Goal: Navigation & Orientation: Find specific page/section

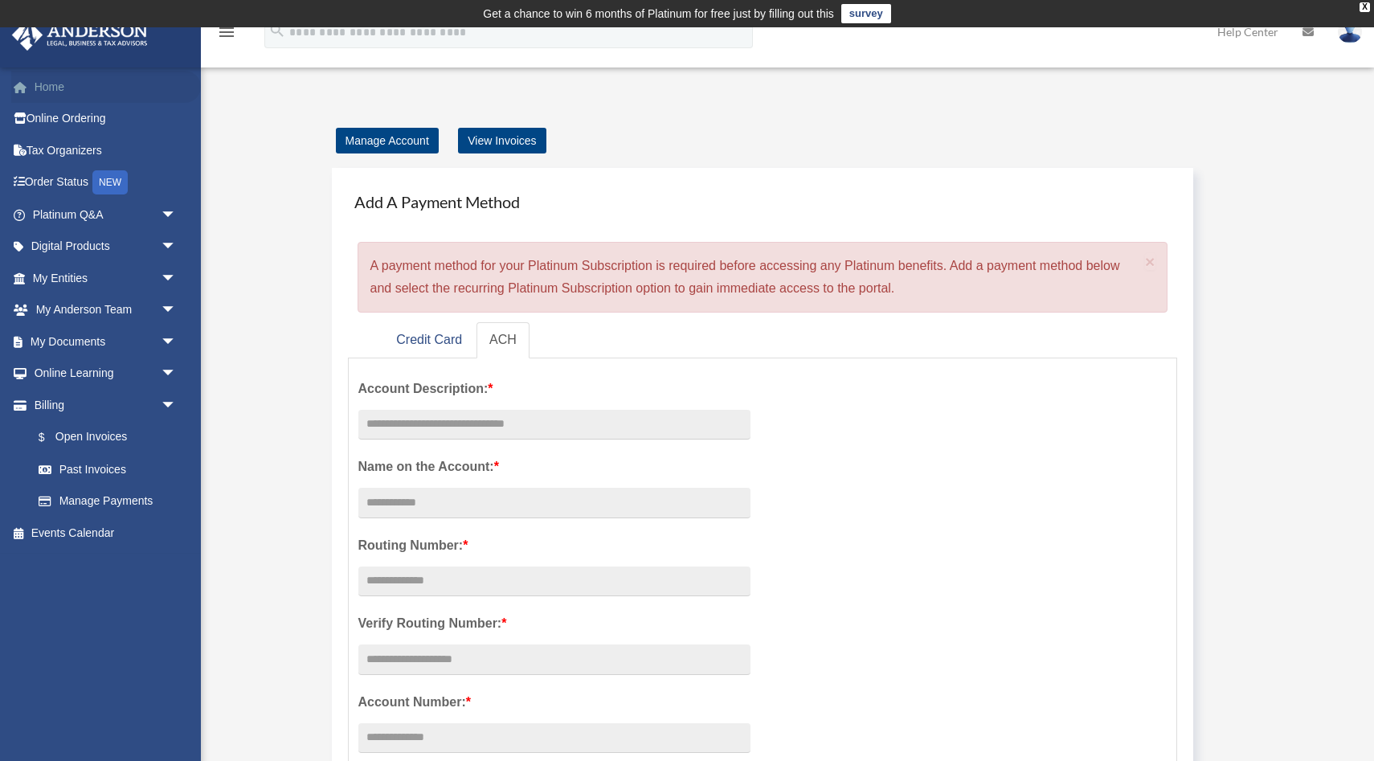
click at [66, 91] on link "Home" at bounding box center [106, 87] width 190 height 32
click at [141, 338] on link "My Documents arrow_drop_down" at bounding box center [106, 342] width 190 height 32
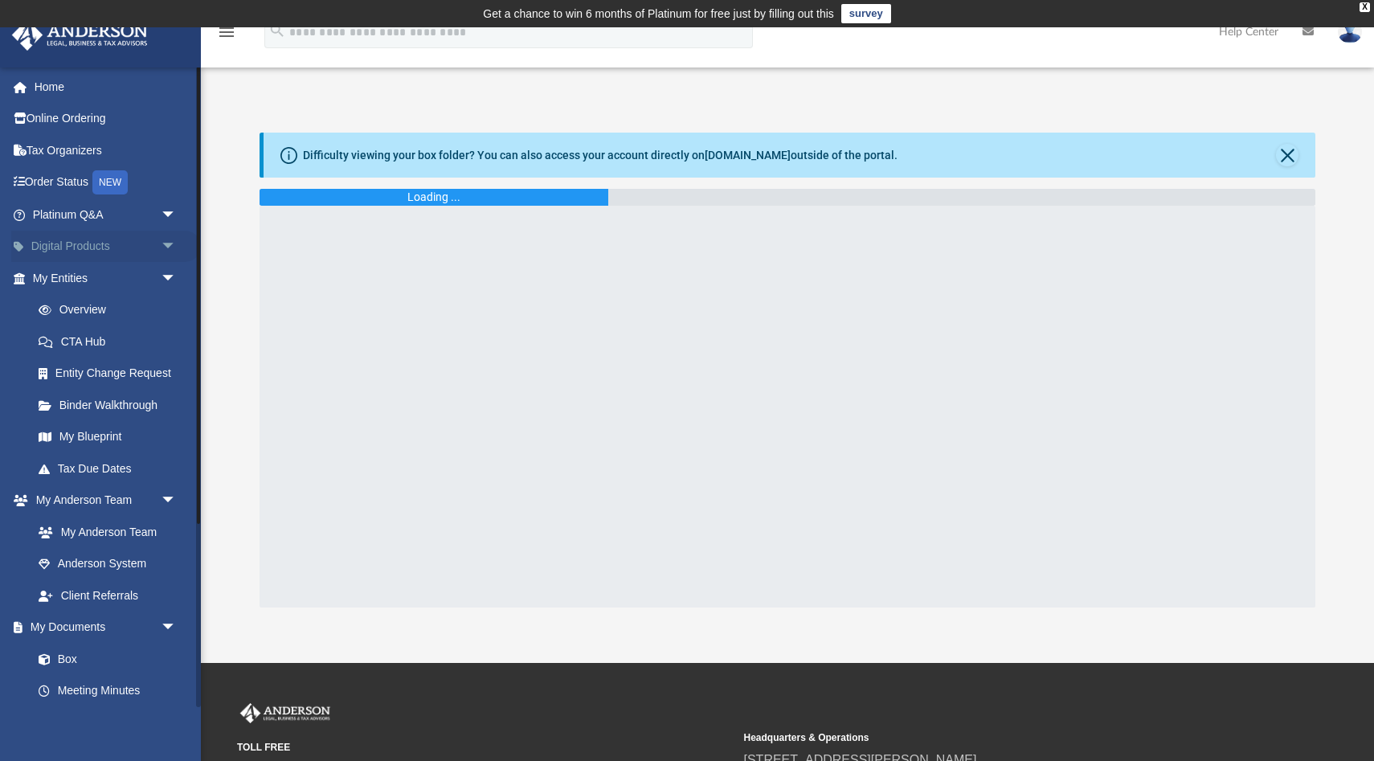
click at [168, 239] on span "arrow_drop_down" at bounding box center [177, 247] width 32 height 33
click at [125, 346] on div "Land Trust Kit" at bounding box center [118, 342] width 125 height 20
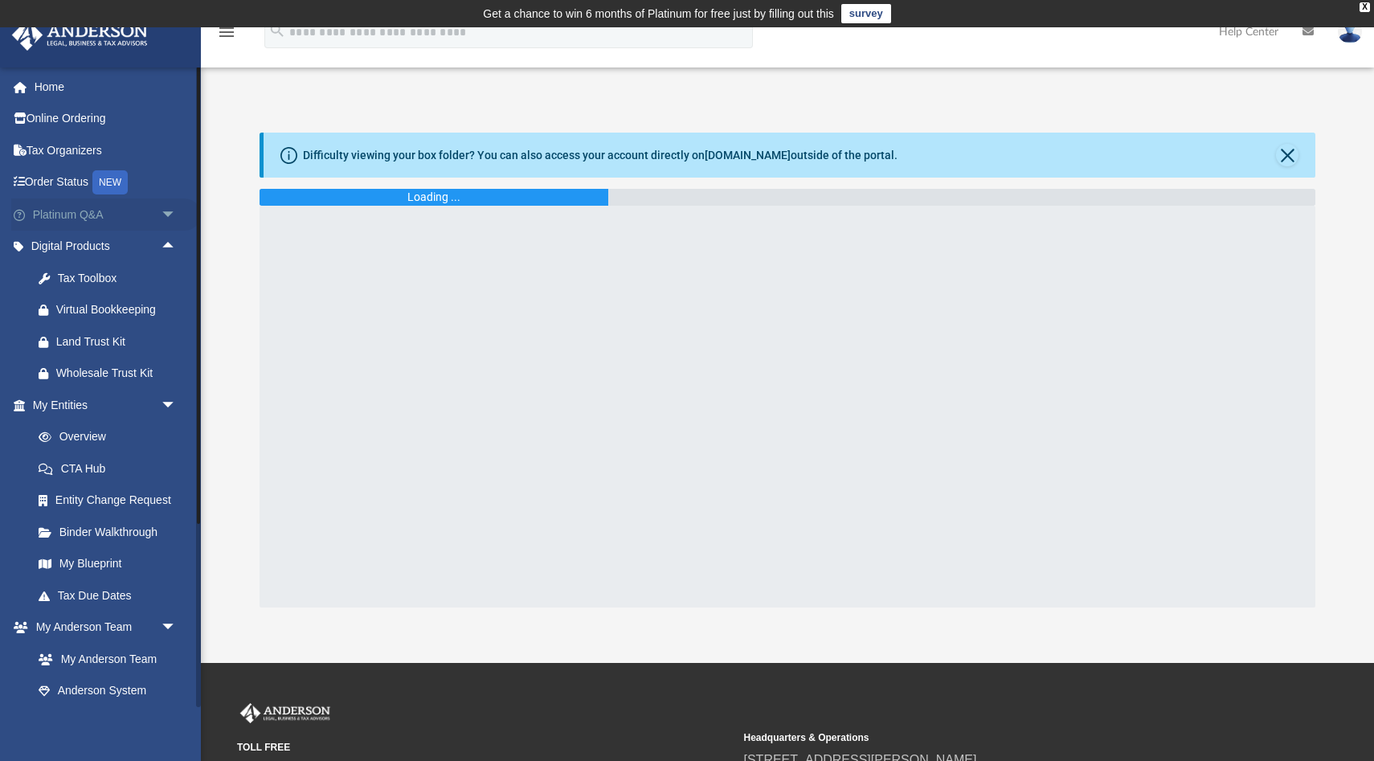
click at [174, 219] on span "arrow_drop_down" at bounding box center [177, 215] width 32 height 33
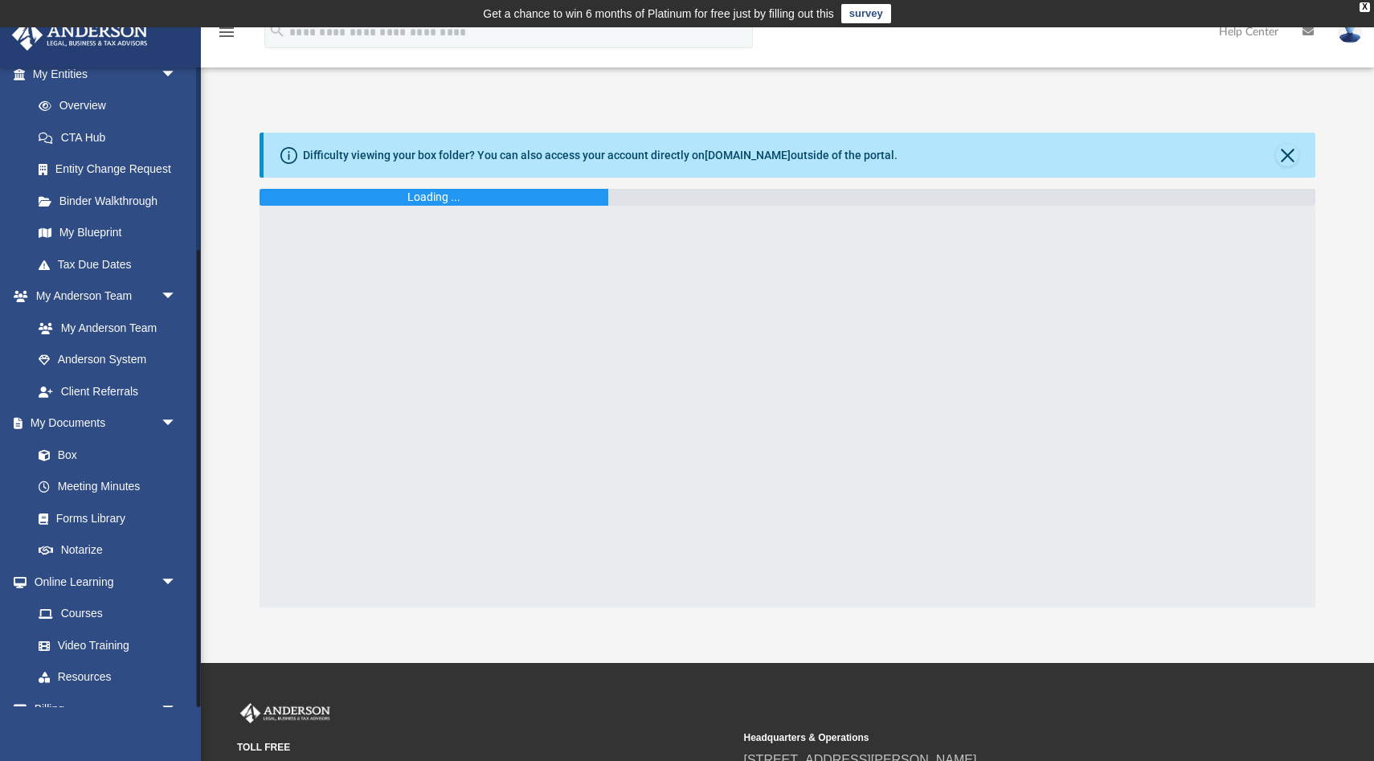
scroll to position [729, 0]
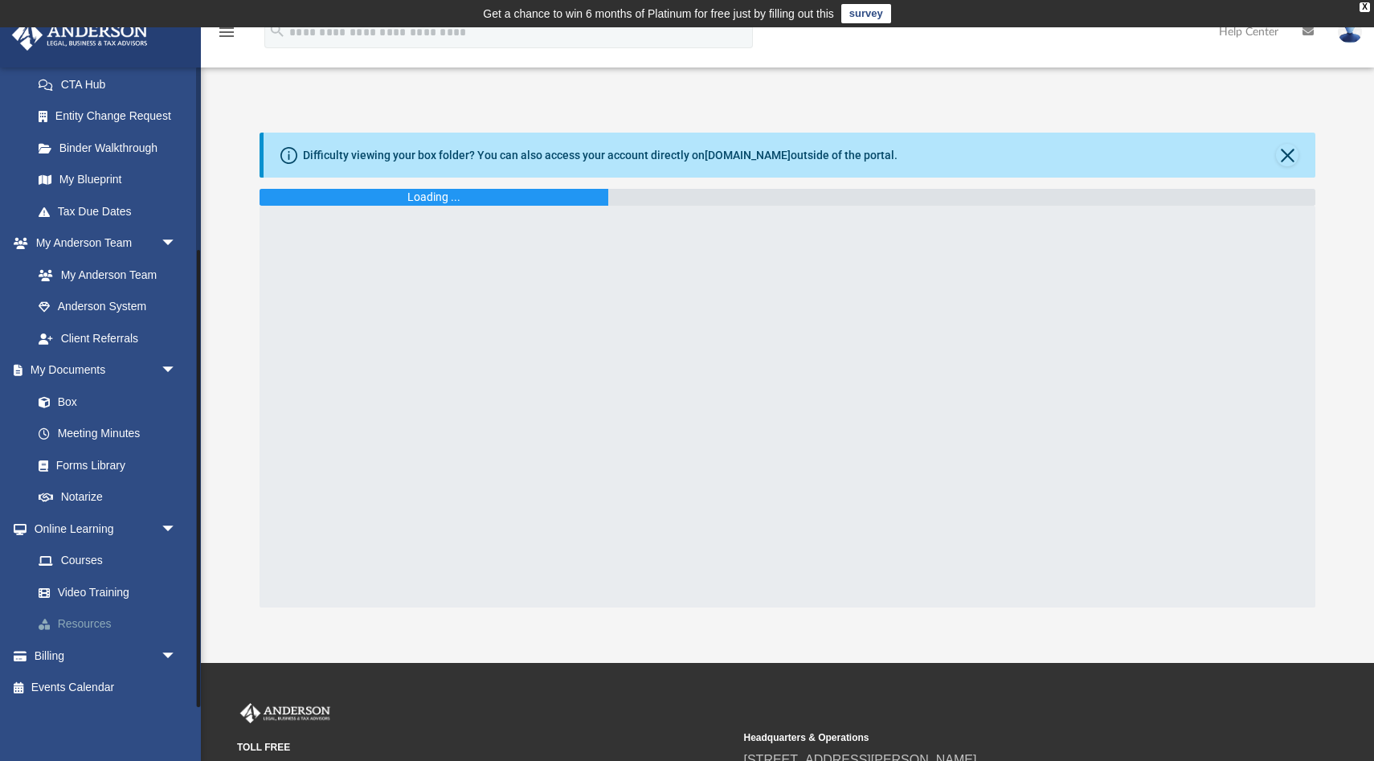
click at [103, 613] on link "Resources" at bounding box center [112, 624] width 178 height 32
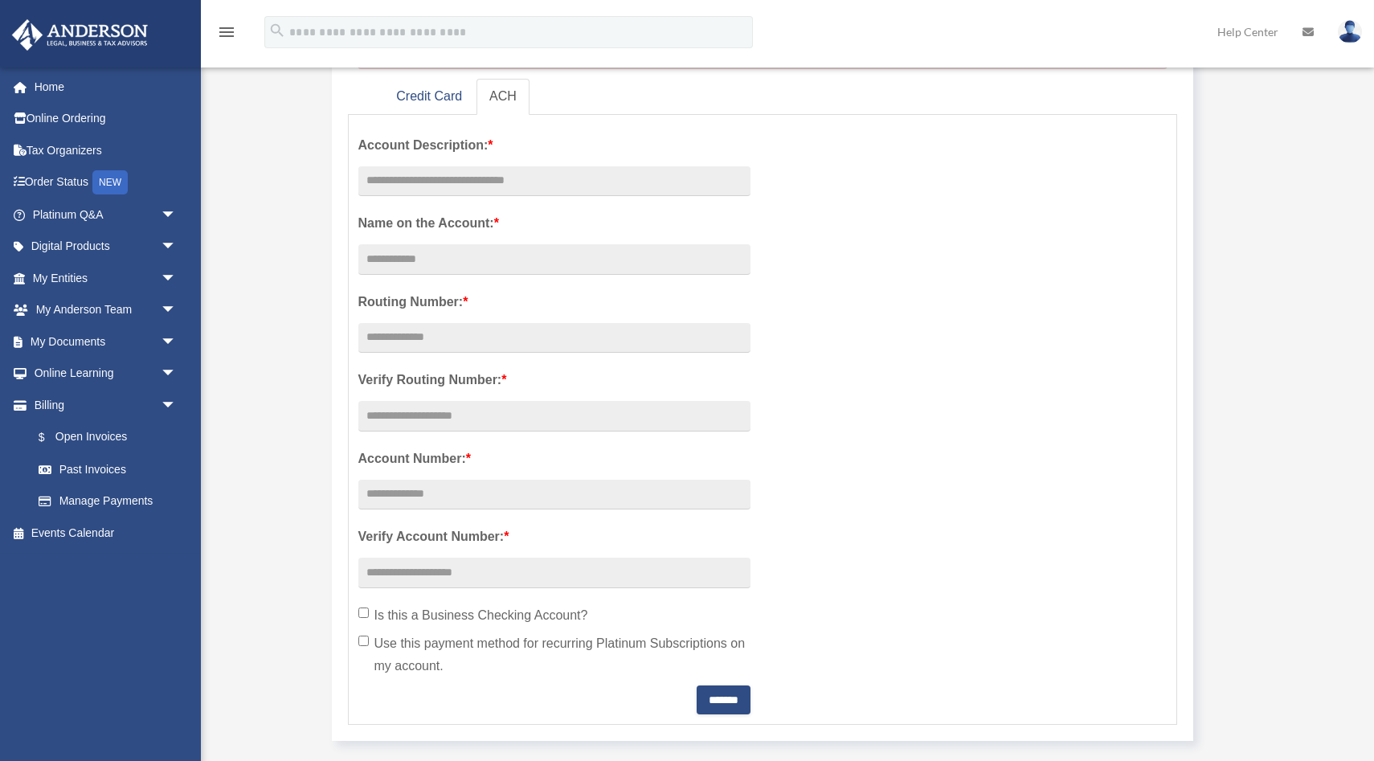
scroll to position [268, 0]
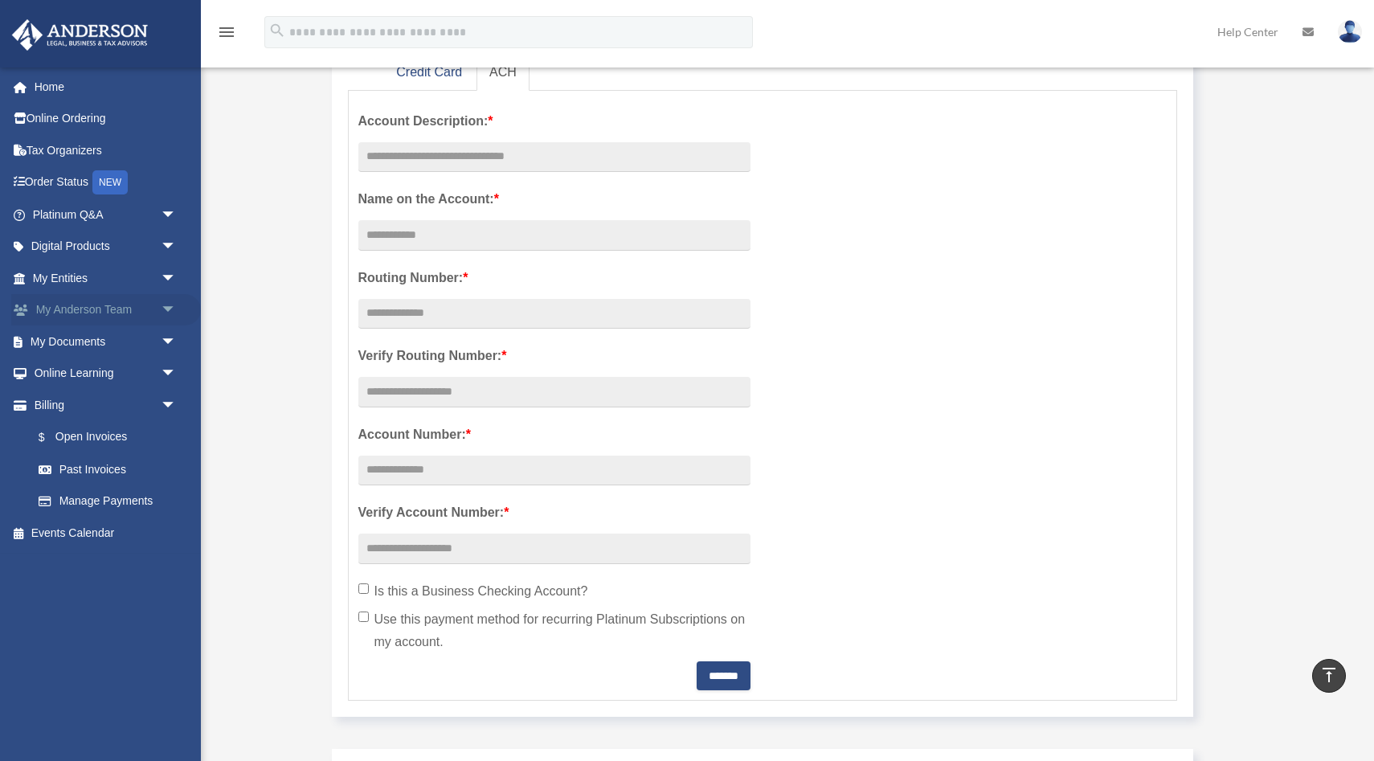
click at [170, 305] on span "arrow_drop_down" at bounding box center [177, 310] width 32 height 33
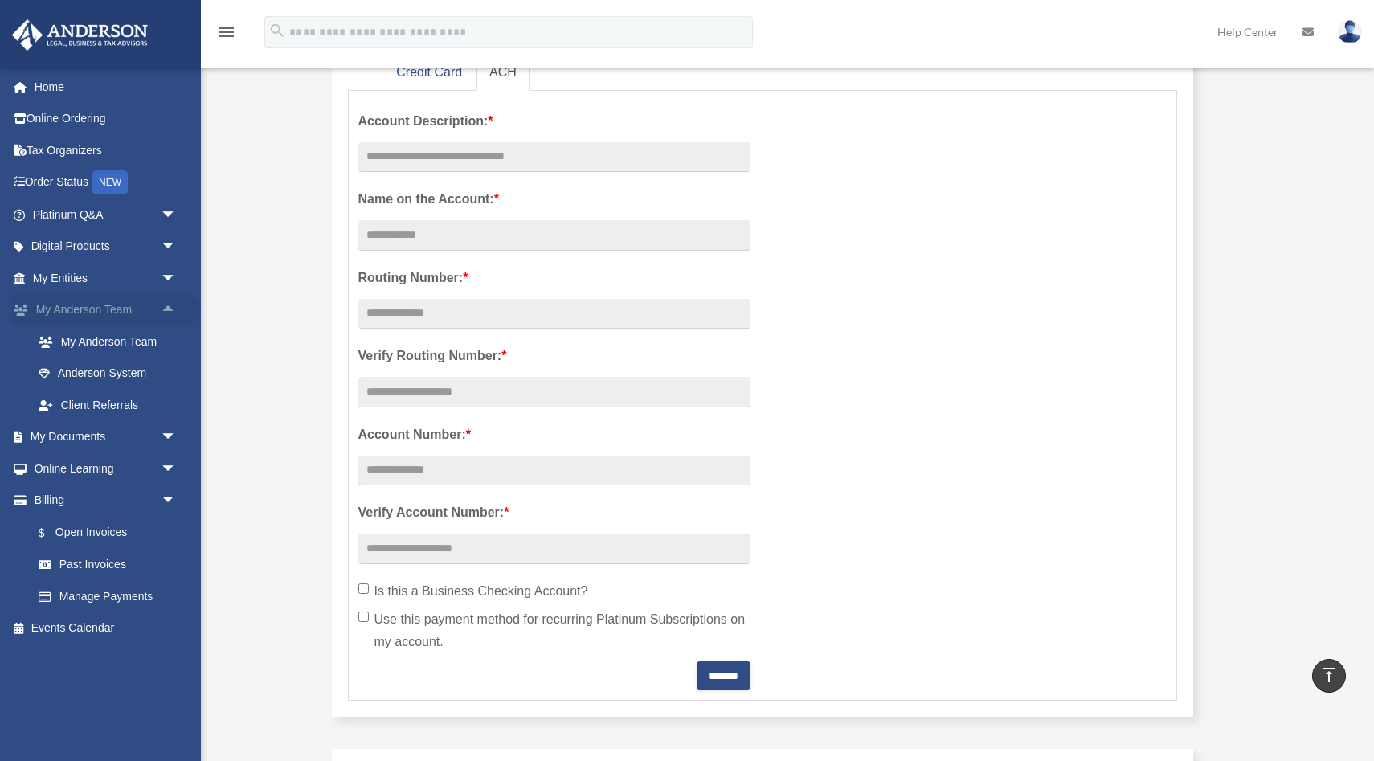
click at [170, 305] on span "arrow_drop_up" at bounding box center [177, 310] width 32 height 33
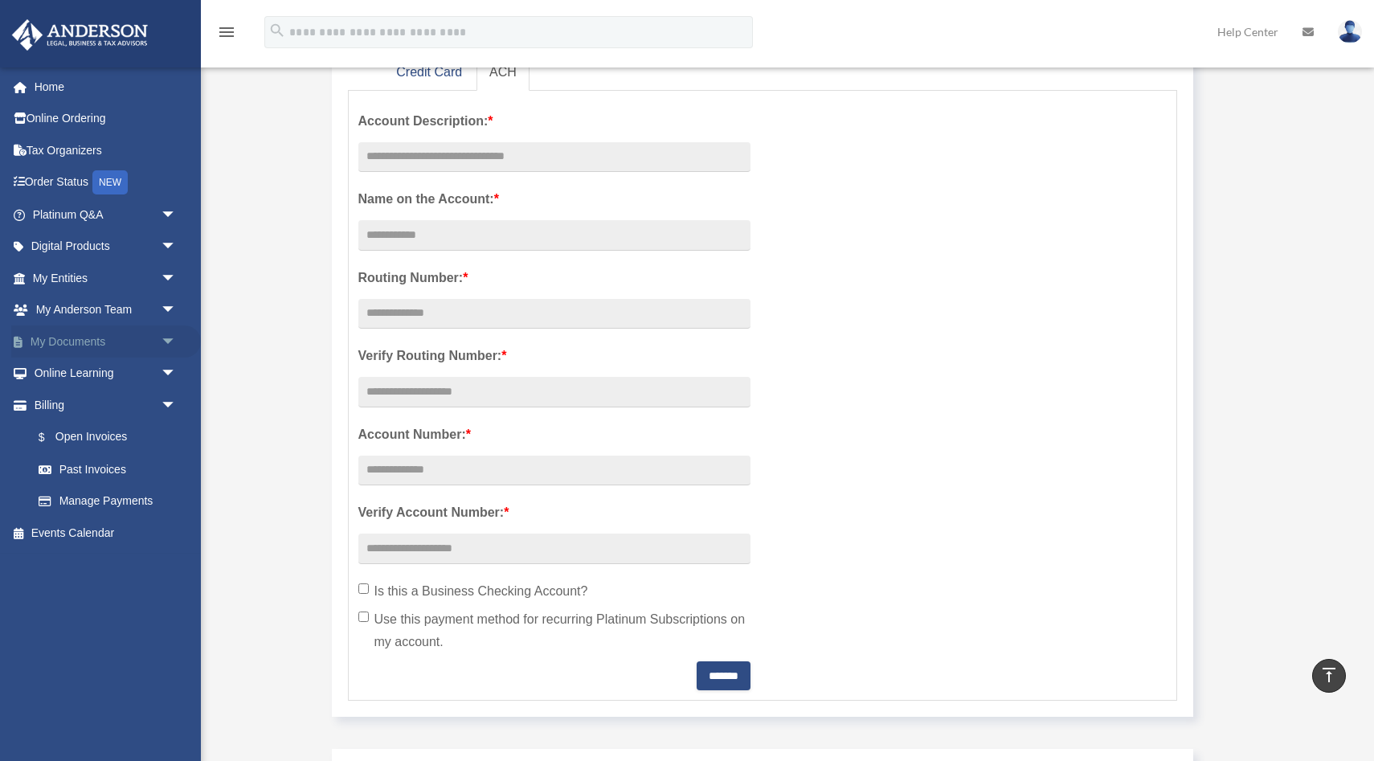
click at [171, 338] on span "arrow_drop_down" at bounding box center [177, 342] width 32 height 33
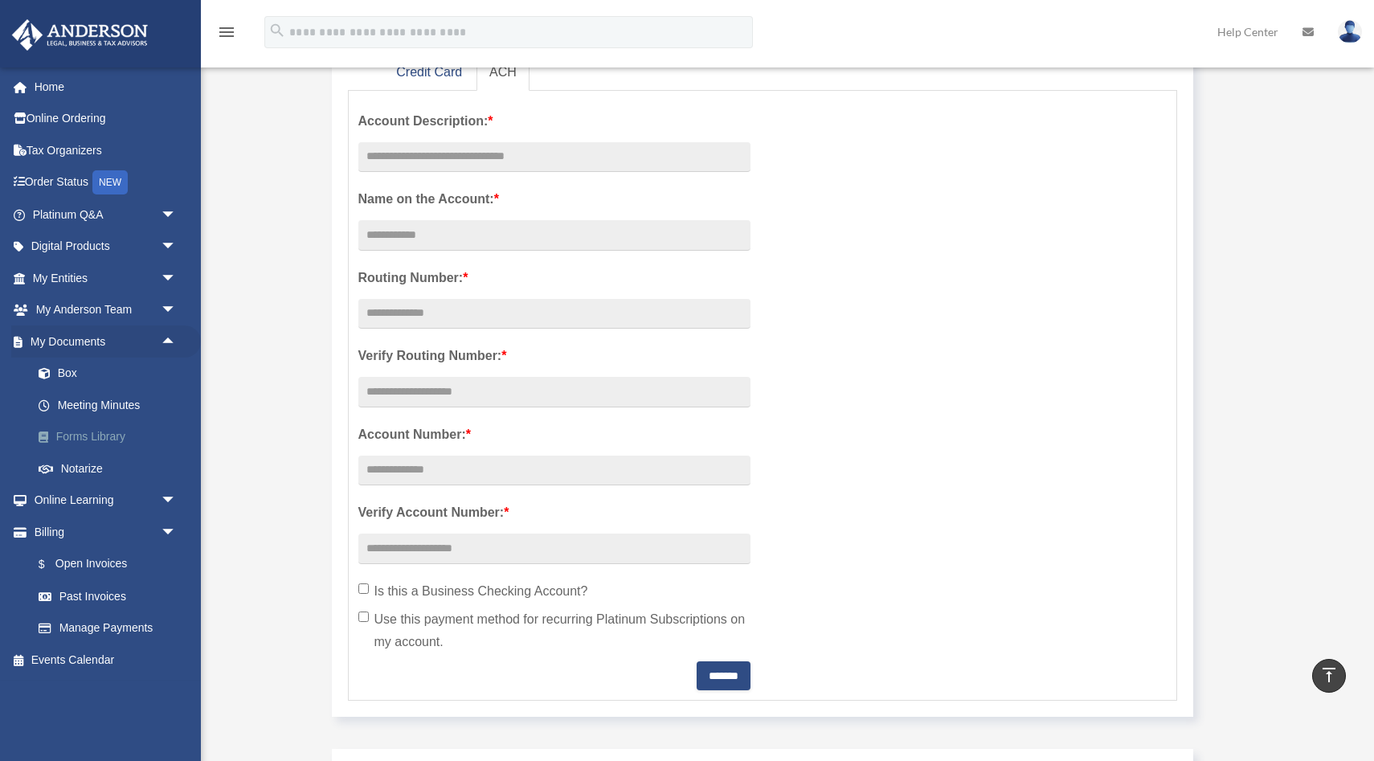
click at [116, 432] on link "Forms Library" at bounding box center [112, 437] width 178 height 32
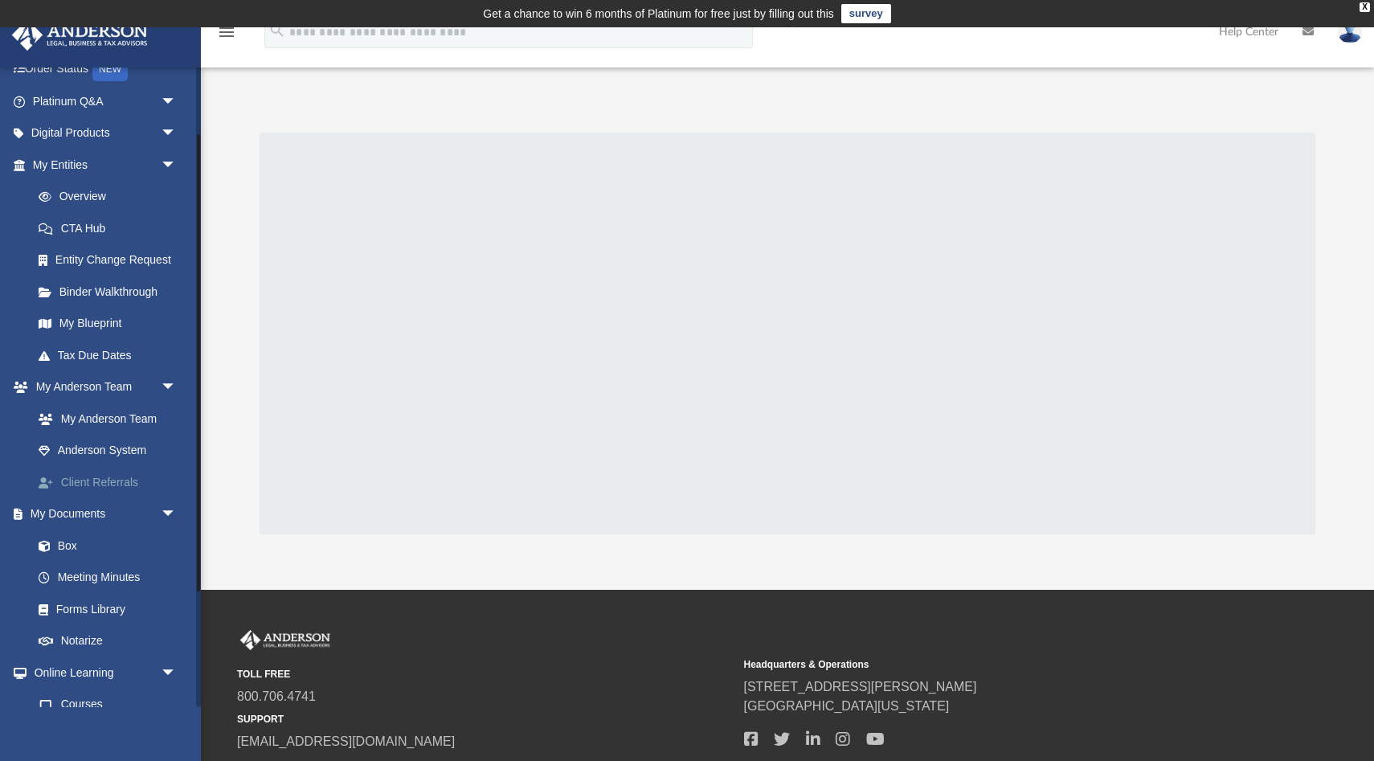
scroll to position [123, 0]
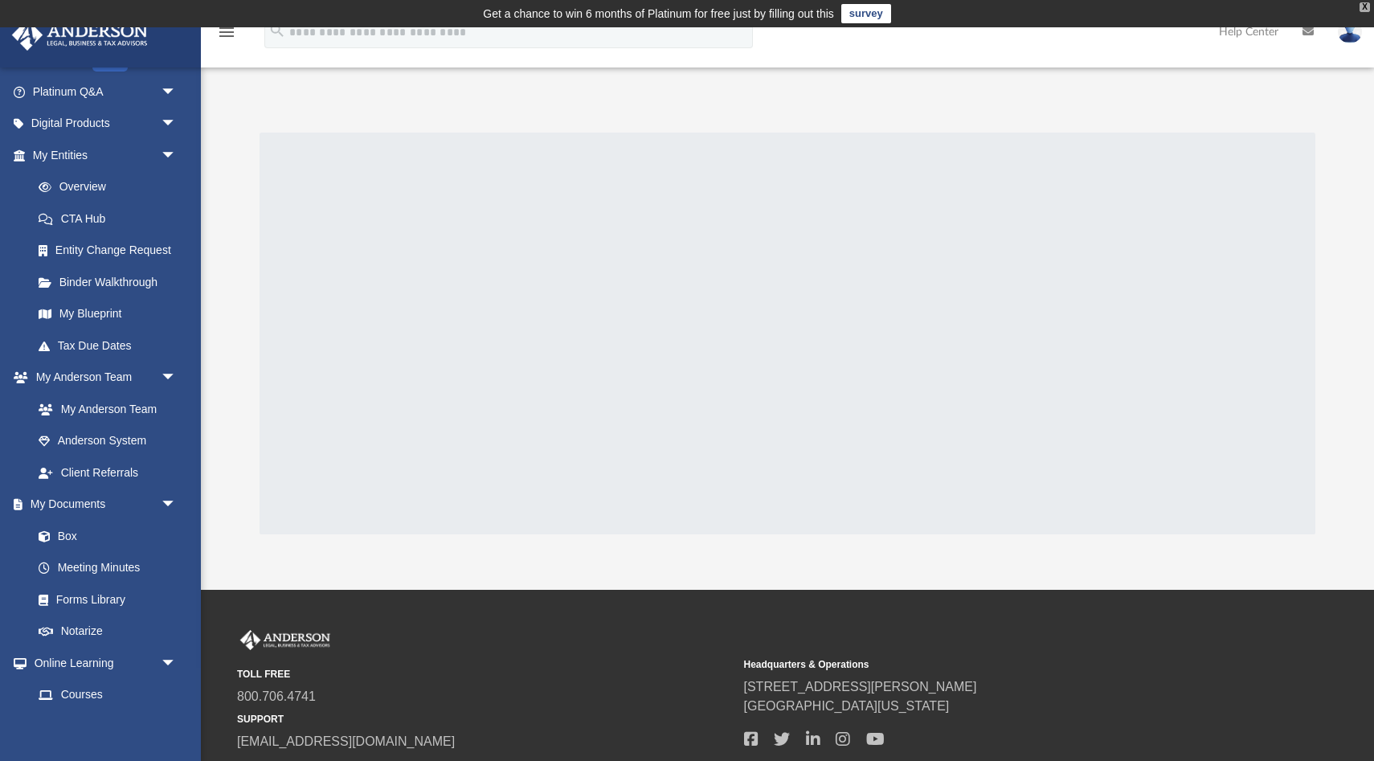
click at [1366, 6] on div "X" at bounding box center [1365, 7] width 10 height 10
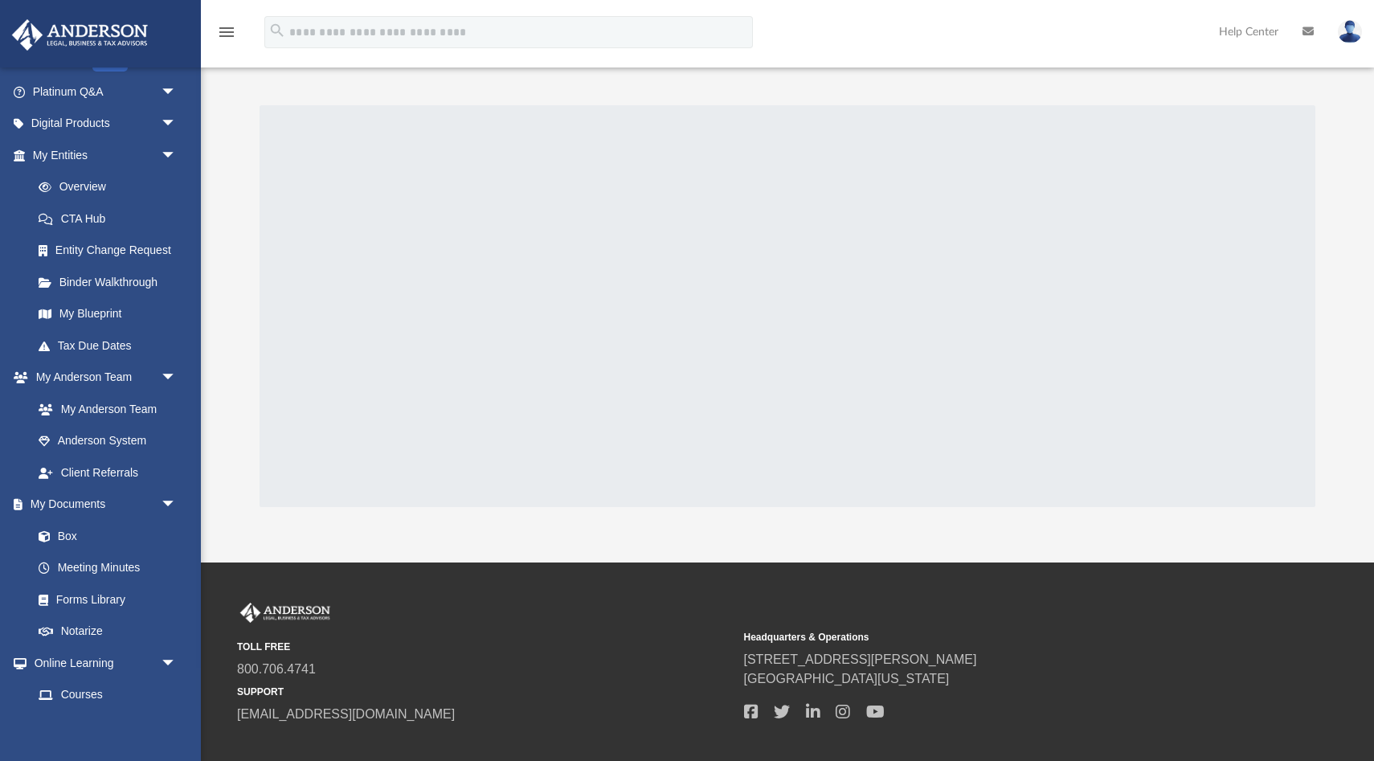
click at [234, 41] on link "menu" at bounding box center [226, 36] width 19 height 11
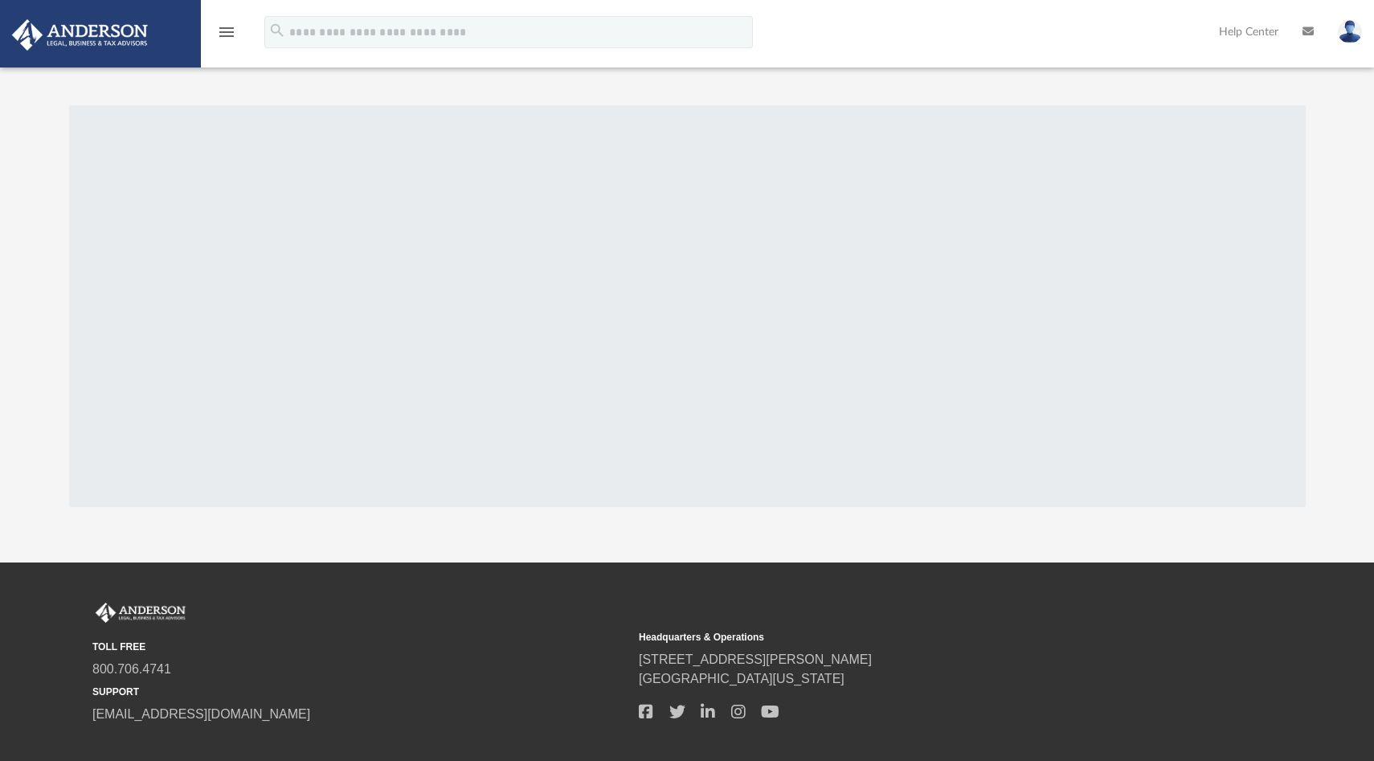
click at [231, 37] on icon "menu" at bounding box center [226, 32] width 19 height 19
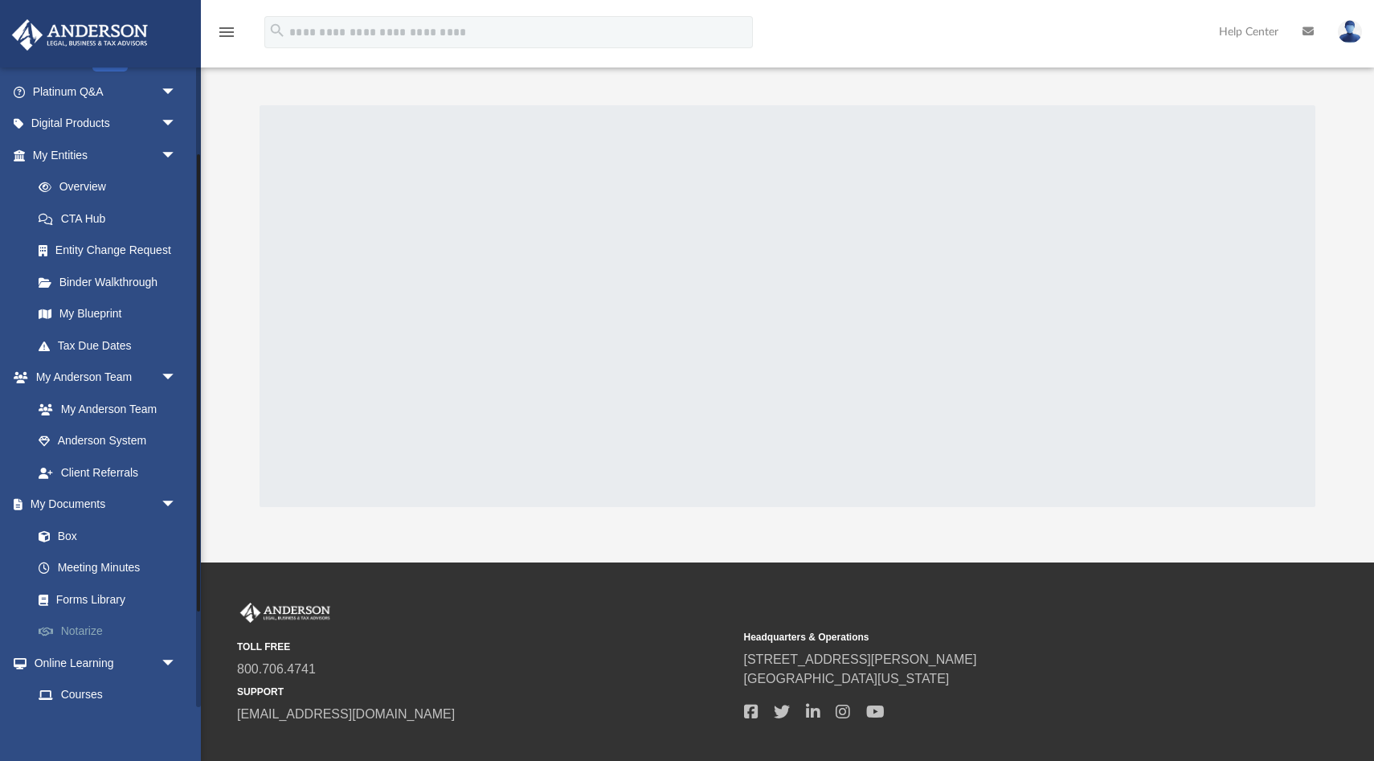
click at [105, 624] on link "Notarize" at bounding box center [112, 632] width 178 height 32
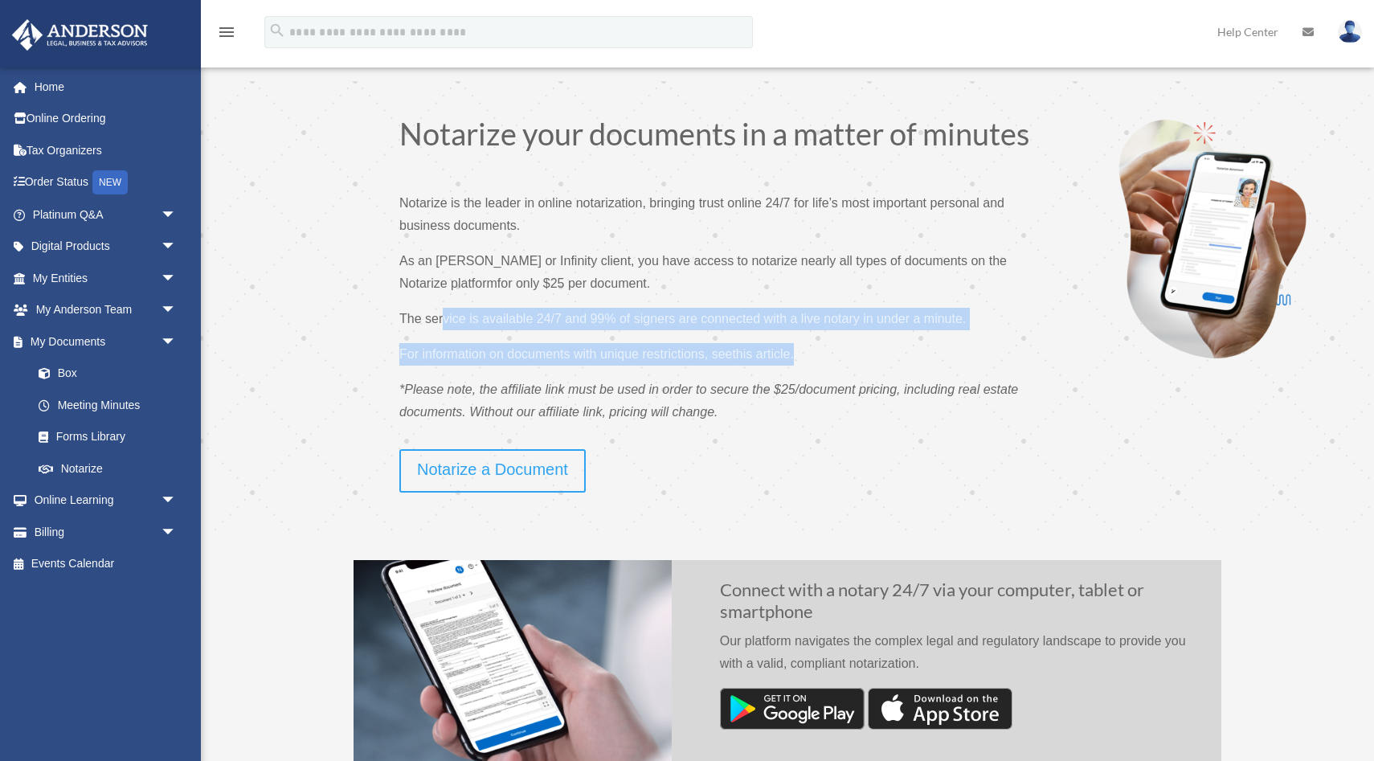
drag, startPoint x: 445, startPoint y: 318, endPoint x: 471, endPoint y: 367, distance: 55.4
click at [471, 367] on div "Notarize your documents in a matter of minutes Notarize is the leader in online…" at bounding box center [720, 283] width 642 height 331
click at [471, 367] on p "For information on documents with unique restrictions, see this article ." at bounding box center [720, 360] width 642 height 35
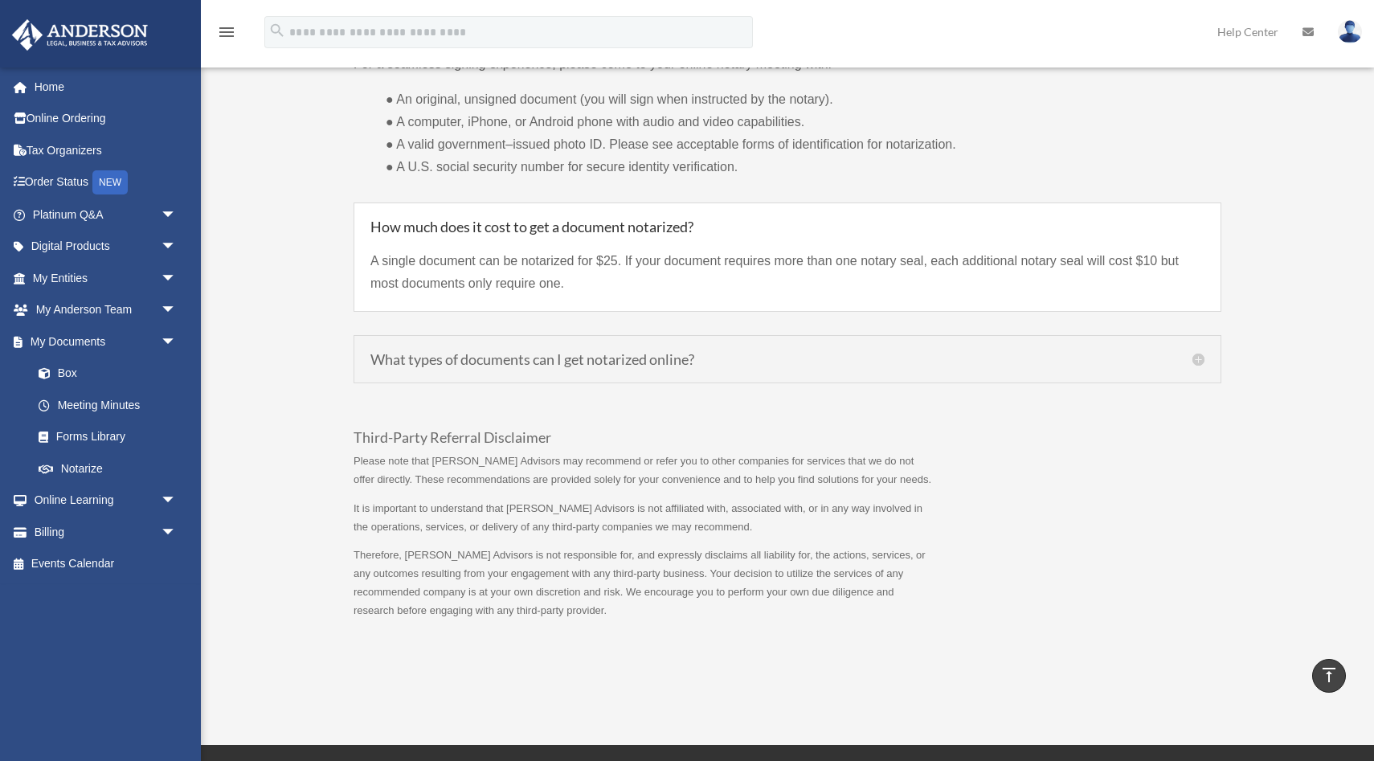
scroll to position [1288, 0]
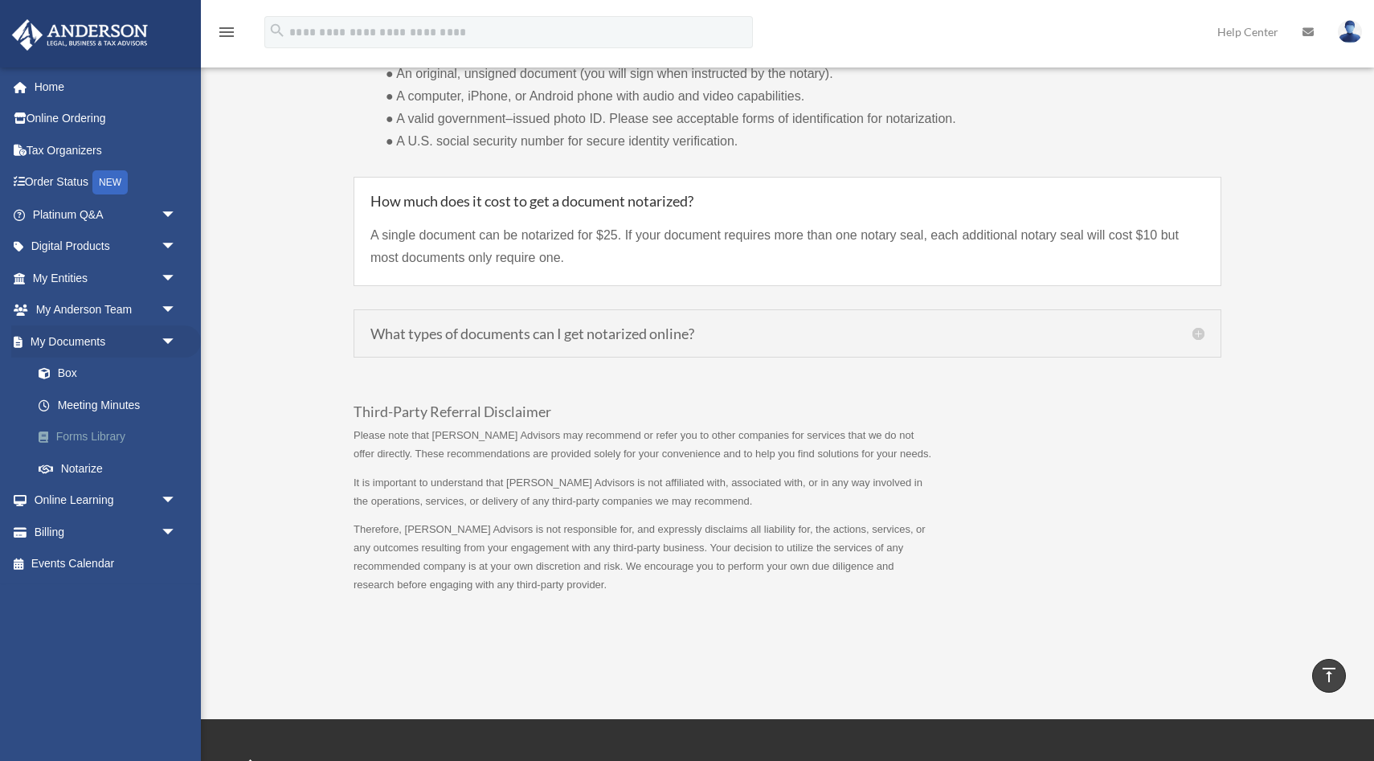
click at [104, 431] on link "Forms Library" at bounding box center [112, 437] width 178 height 32
